Goal: Obtain resource: Obtain resource

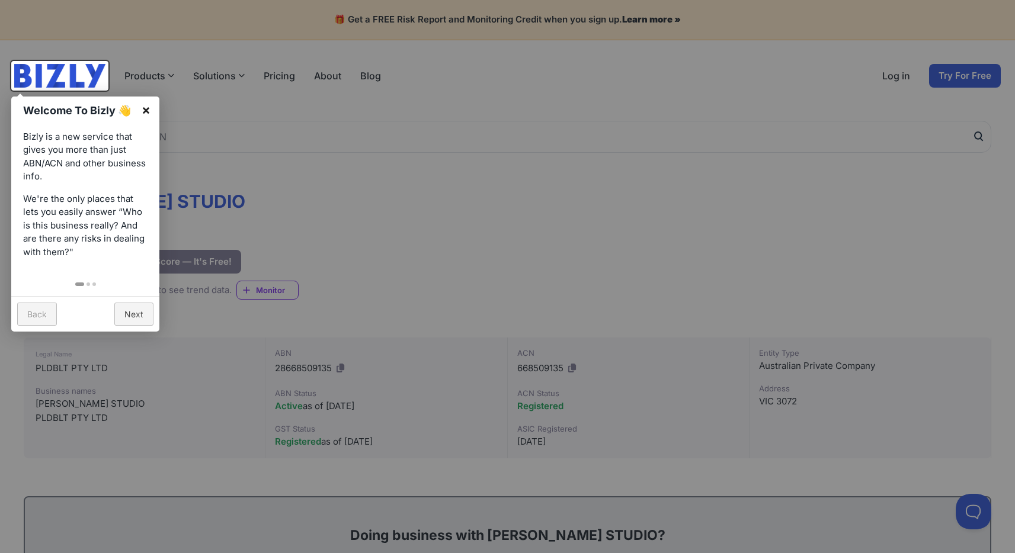
click at [146, 108] on link "×" at bounding box center [146, 110] width 27 height 27
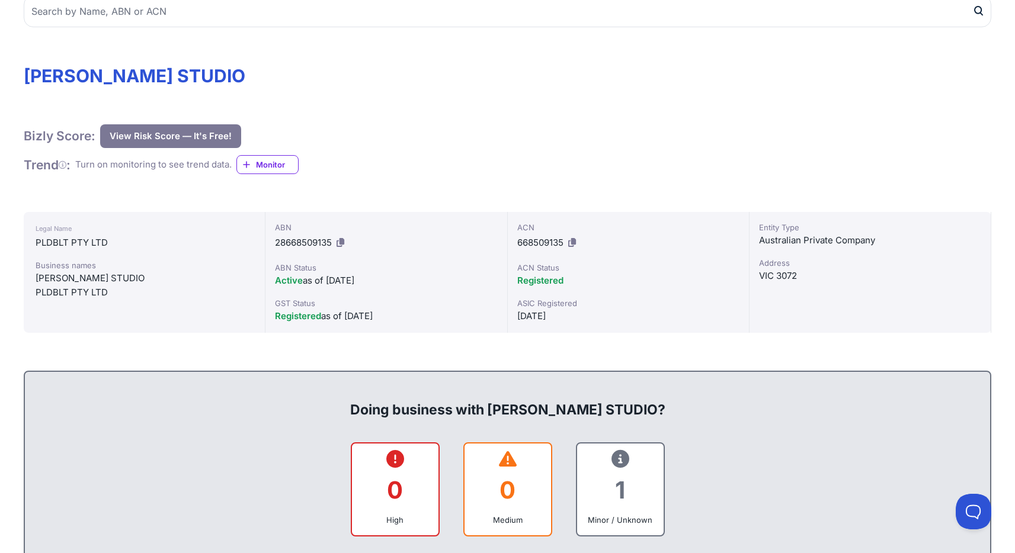
scroll to position [251, 0]
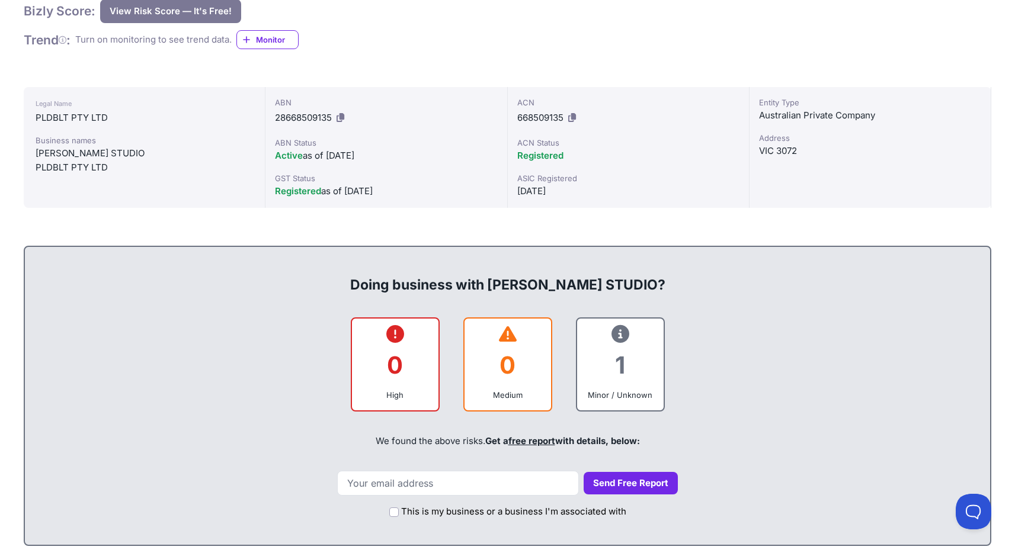
click at [646, 377] on div "1" at bounding box center [621, 365] width 68 height 48
click at [630, 349] on div "1" at bounding box center [621, 365] width 68 height 48
click at [619, 334] on icon at bounding box center [620, 334] width 18 height 1
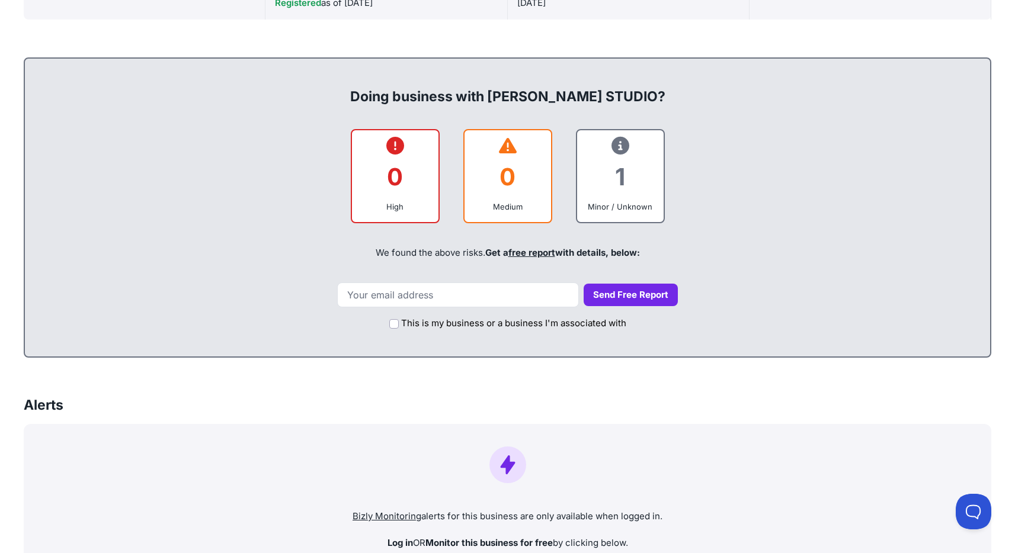
scroll to position [470, 0]
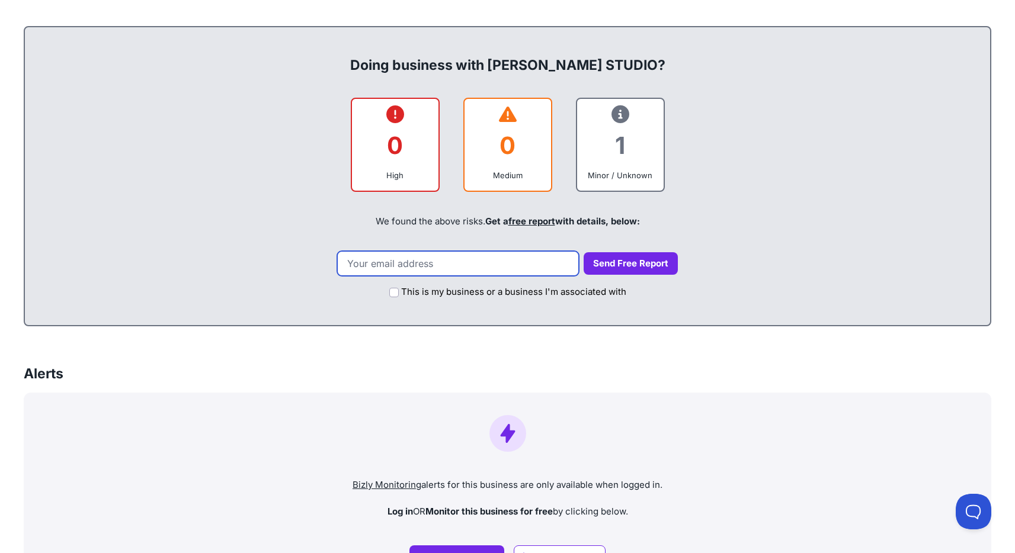
click at [517, 268] on input "email" at bounding box center [458, 263] width 242 height 25
type input "[EMAIL_ADDRESS][PERSON_NAME][DOMAIN_NAME]"
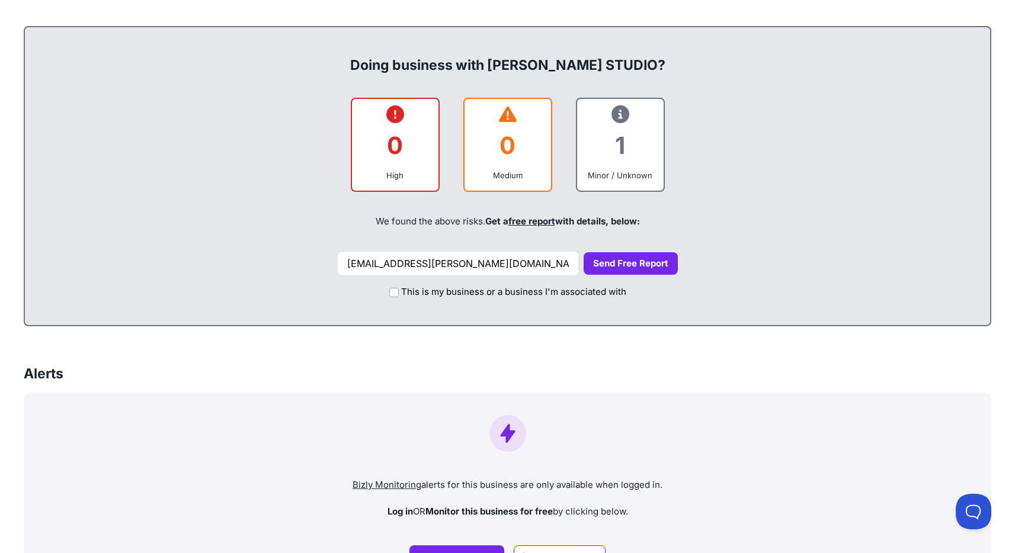
click at [508, 292] on label "This is my business or a business I'm associated with" at bounding box center [513, 293] width 225 height 14
click at [399, 292] on input "This is my business or a business I'm associated with" at bounding box center [393, 292] width 9 height 9
checkbox input "true"
click at [606, 265] on button "Send Free Report" at bounding box center [631, 263] width 94 height 23
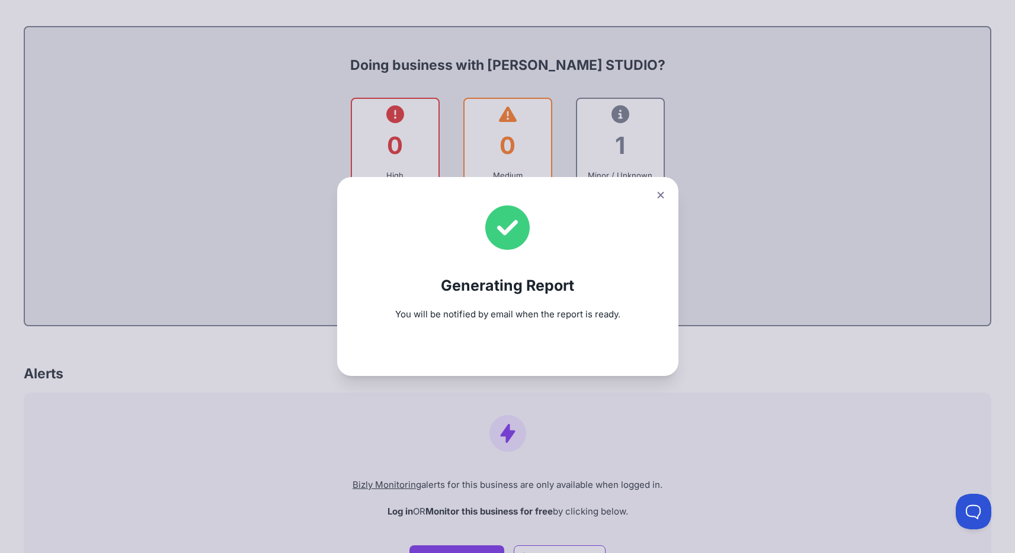
click at [146, 66] on div "Generating Report You will be notified by email when the report is ready." at bounding box center [507, 276] width 1015 height 553
